Goal: Task Accomplishment & Management: Complete application form

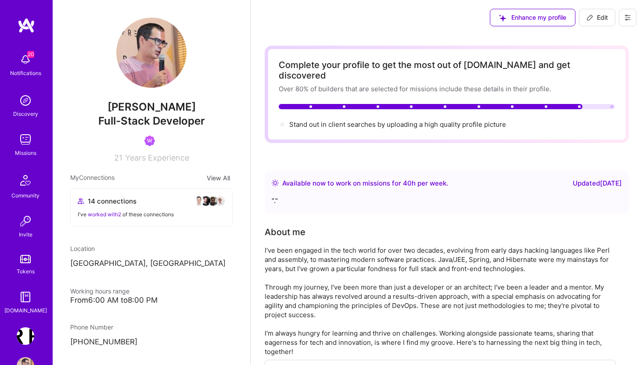
click at [21, 138] on img at bounding box center [26, 140] width 18 height 18
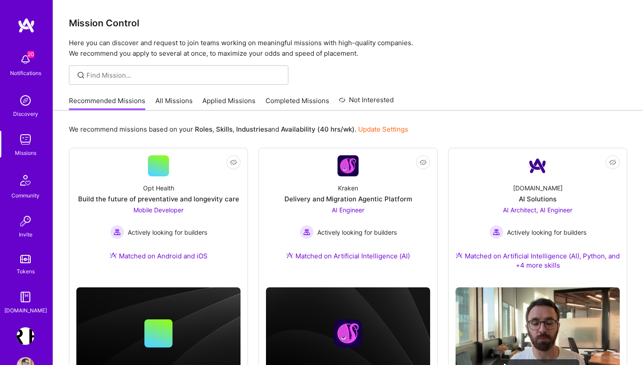
click at [248, 100] on link "Applied Missions" at bounding box center [228, 103] width 53 height 14
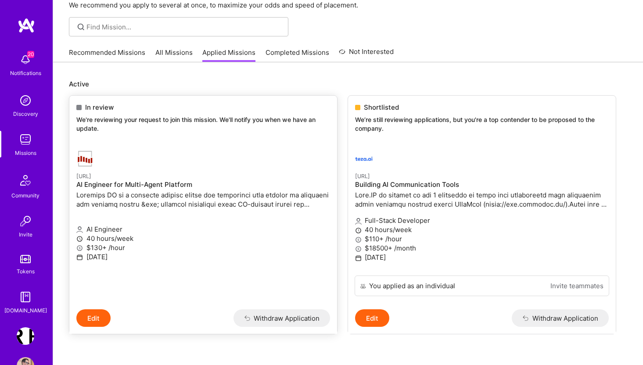
scroll to position [50, 0]
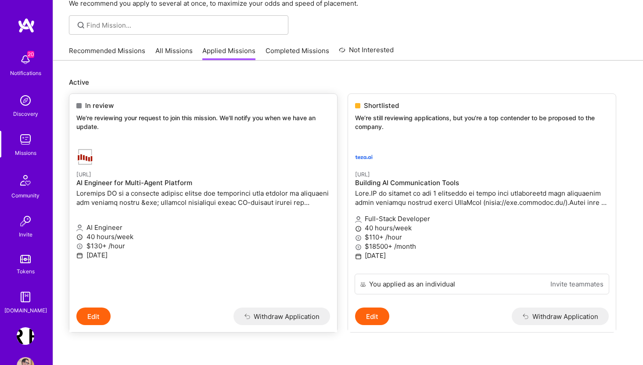
click at [134, 192] on p at bounding box center [203, 198] width 254 height 18
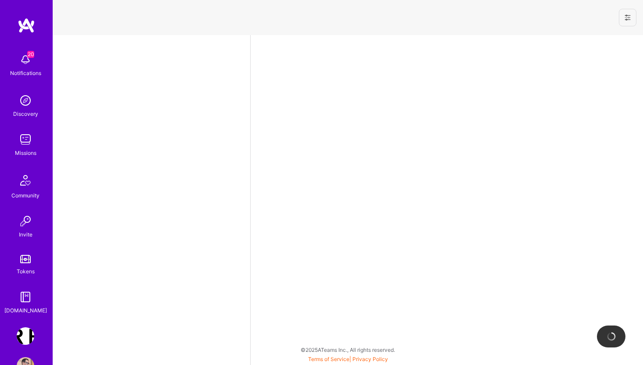
select select "PL"
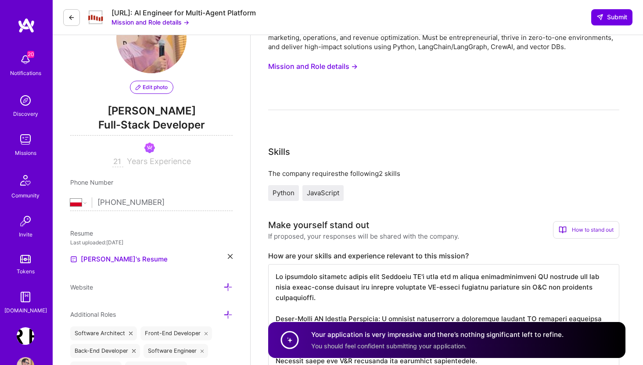
scroll to position [182, 0]
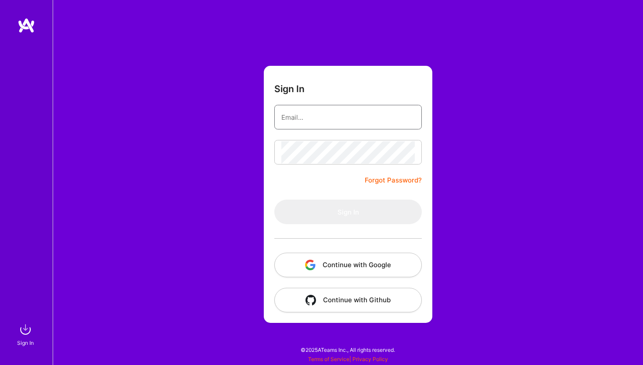
type input "[EMAIL_ADDRESS][DOMAIN_NAME]"
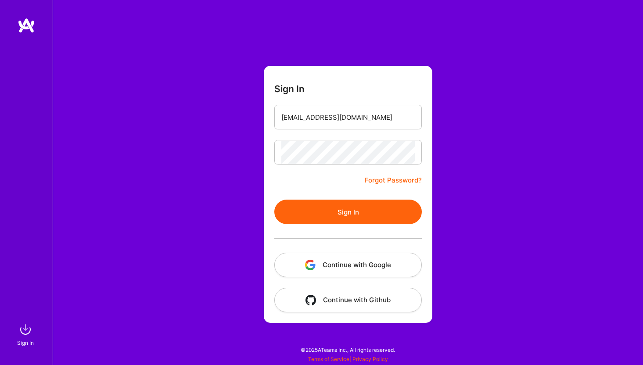
click at [369, 269] on button "Continue with Google" at bounding box center [347, 265] width 147 height 25
